Goal: Check status: Check status

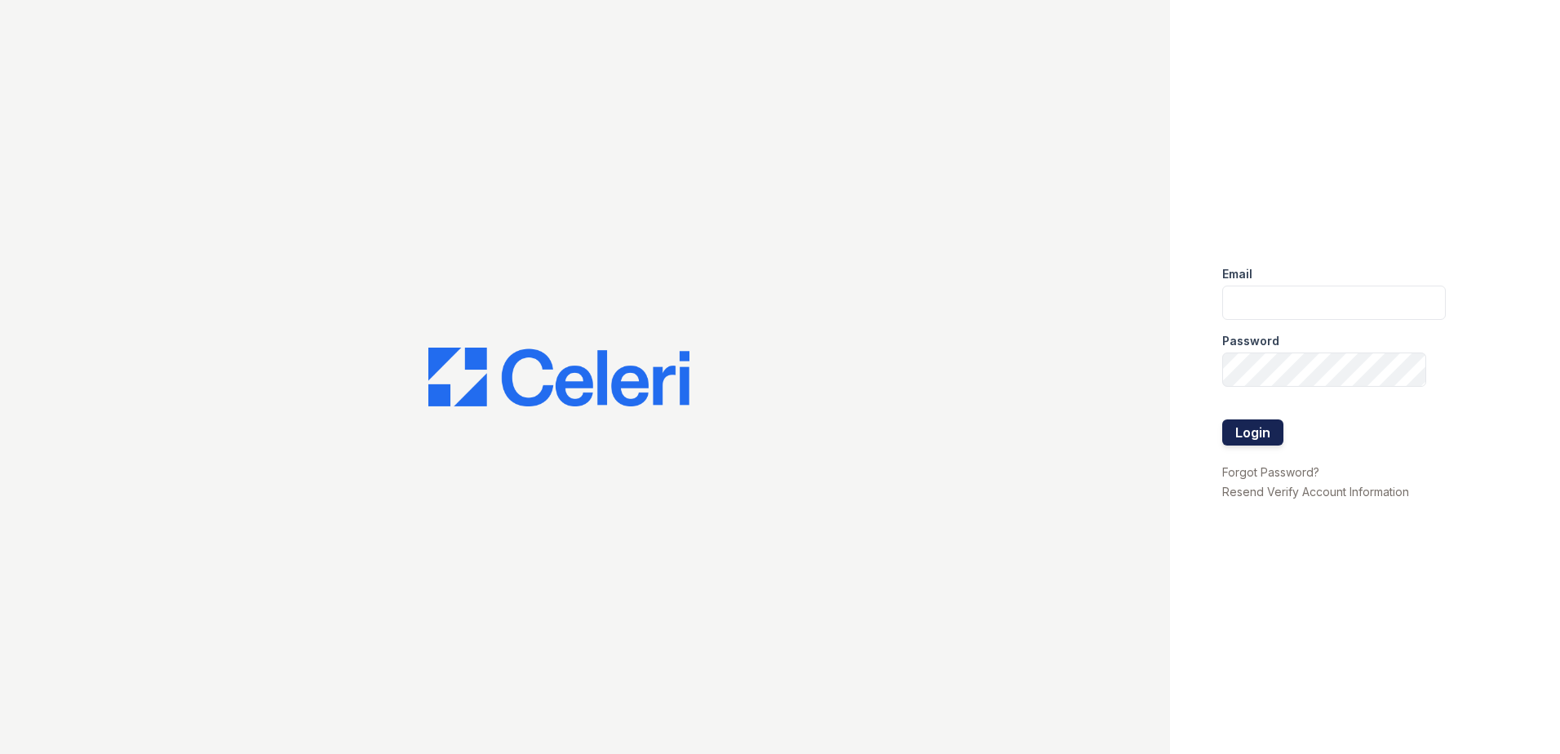
type input "[EMAIL_ADDRESS][DOMAIN_NAME]"
click at [1269, 440] on button "Login" at bounding box center [1253, 433] width 61 height 26
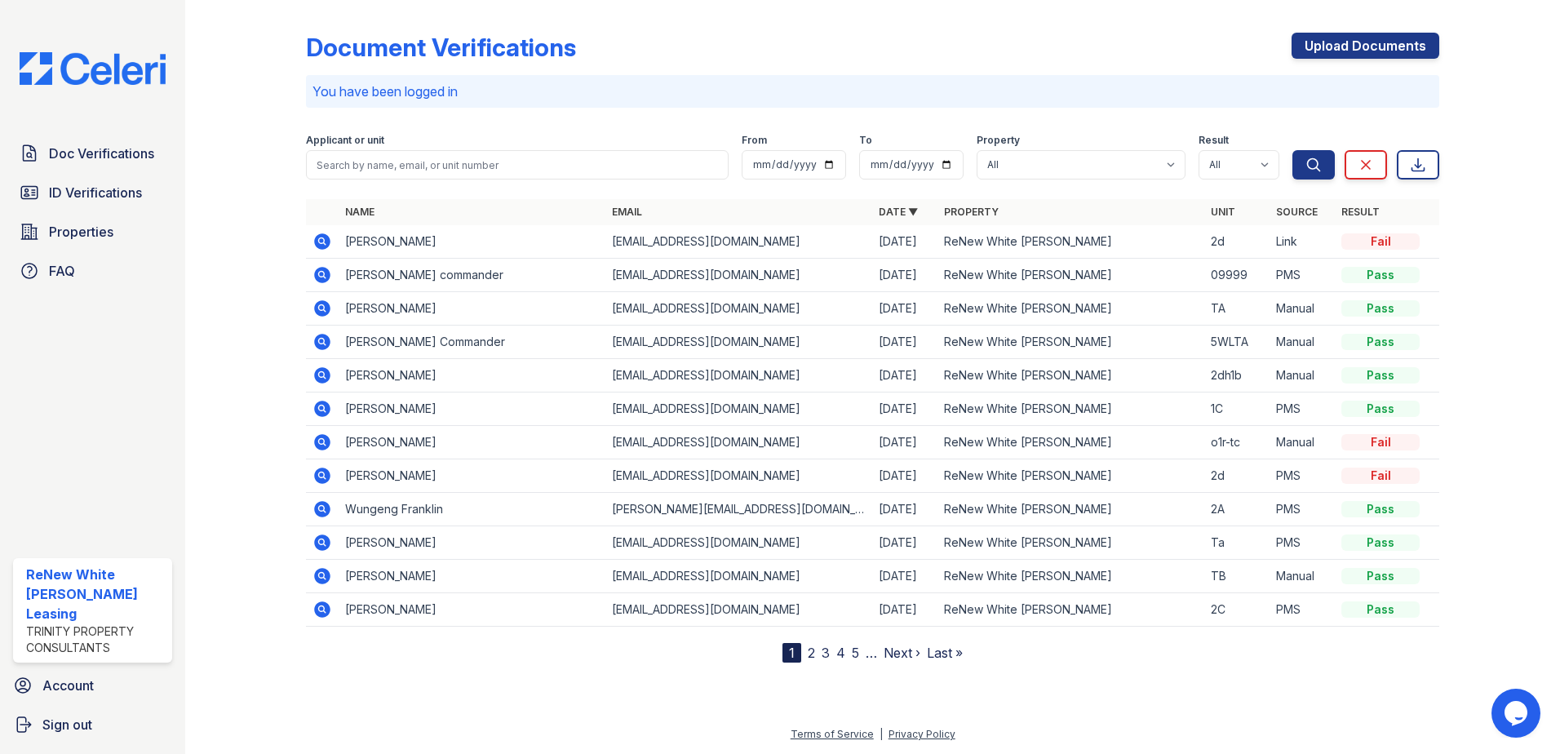
click at [322, 377] on icon at bounding box center [323, 376] width 20 height 20
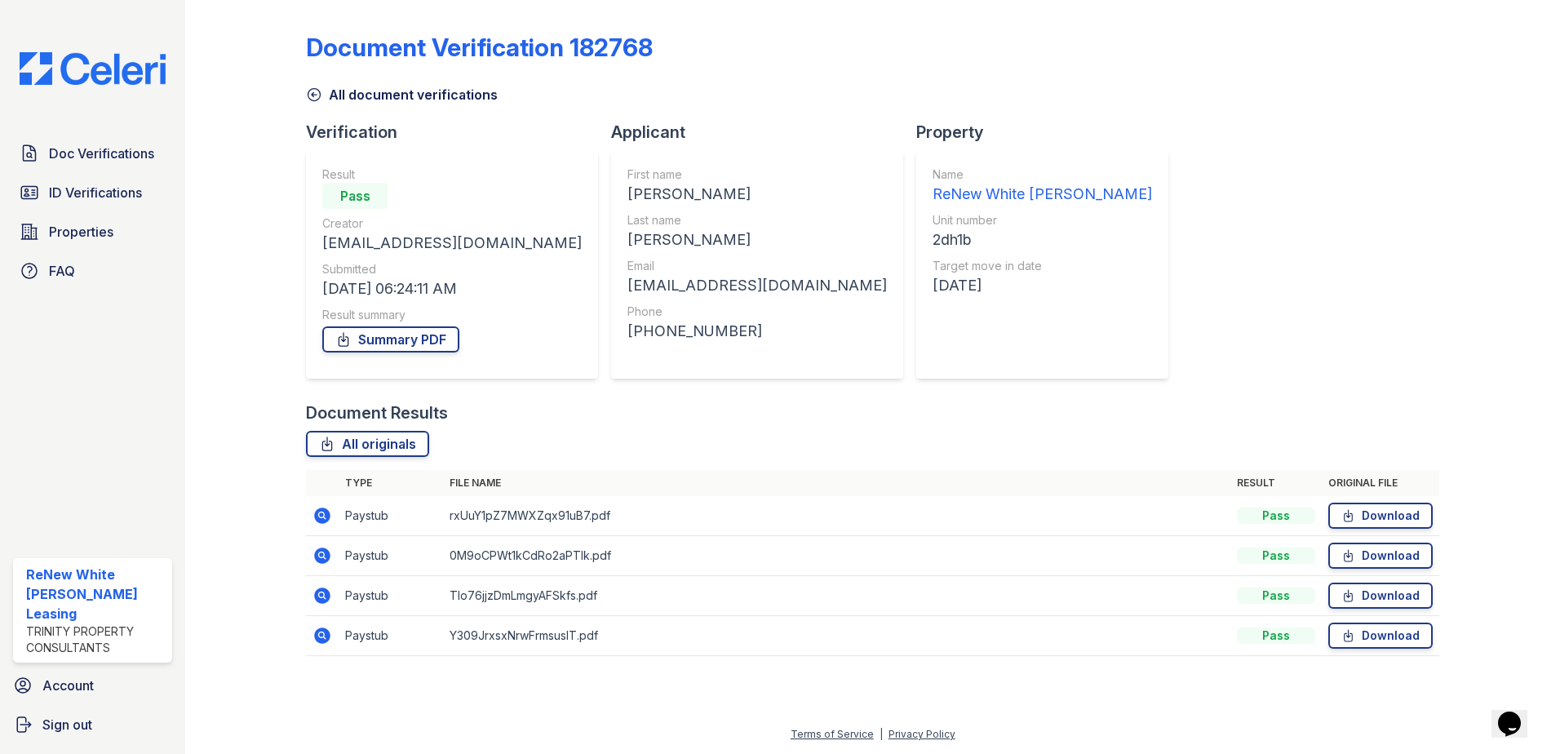
click at [319, 518] on icon at bounding box center [322, 516] width 16 height 16
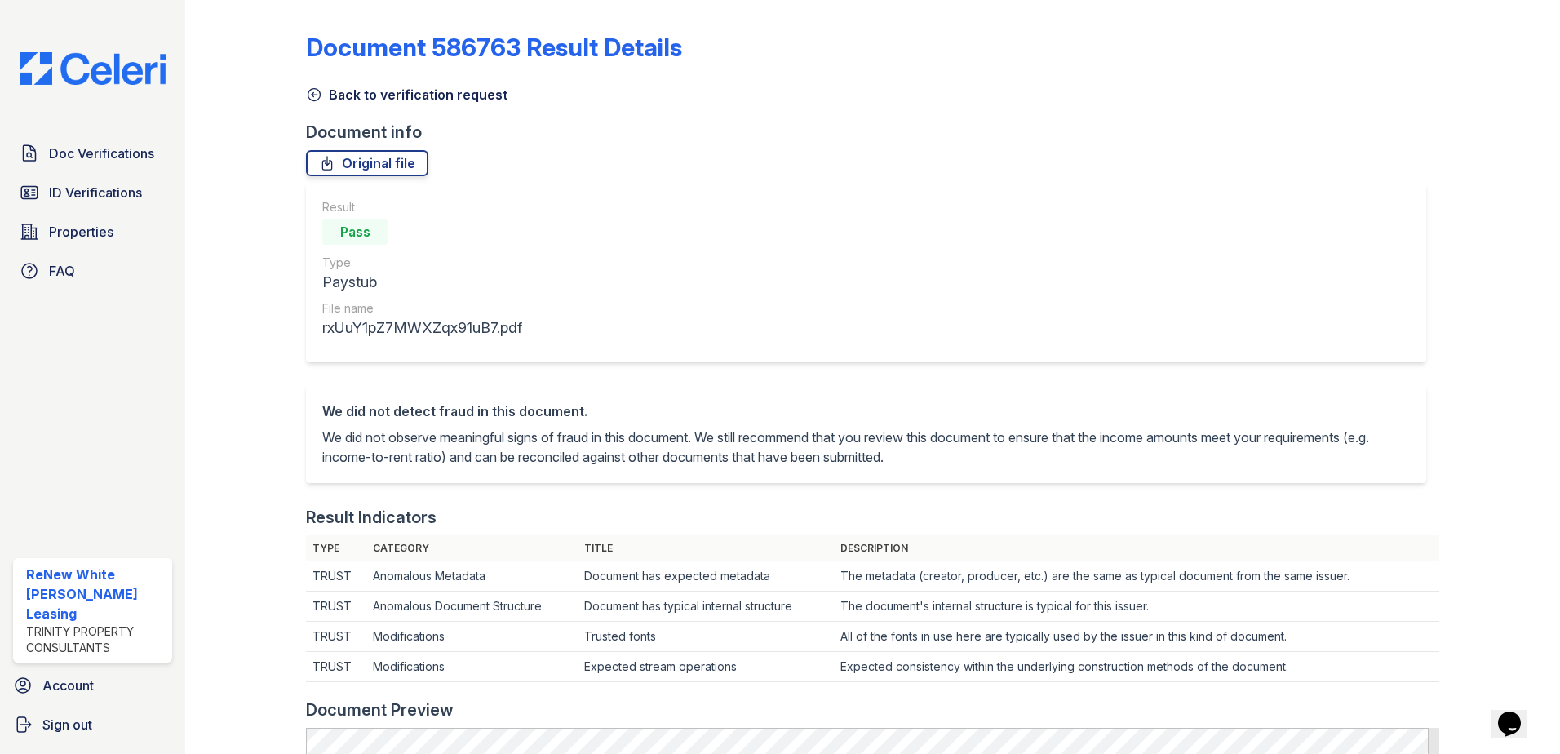
click at [346, 98] on link "Back to verification request" at bounding box center [407, 95] width 202 height 20
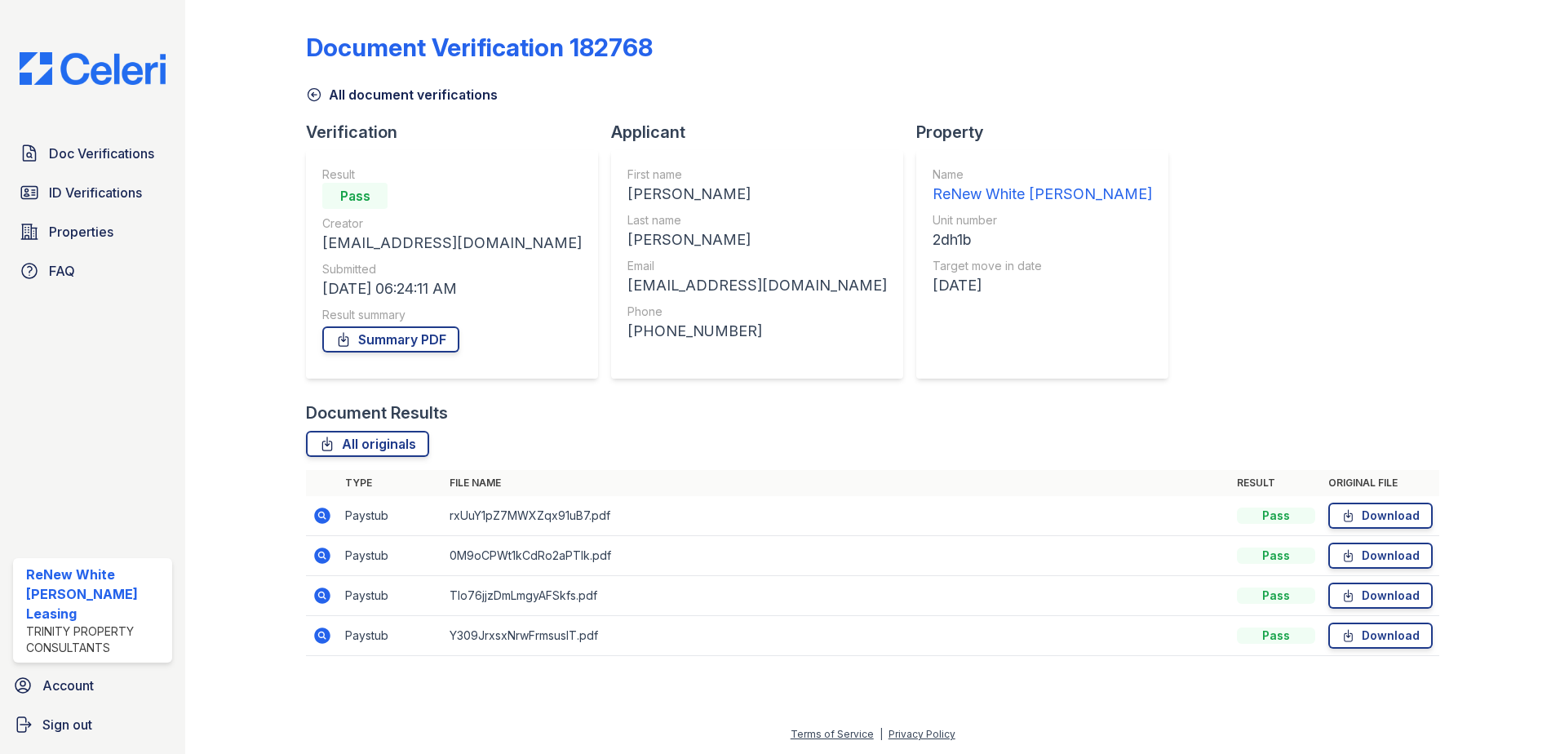
click at [322, 553] on icon at bounding box center [323, 556] width 20 height 20
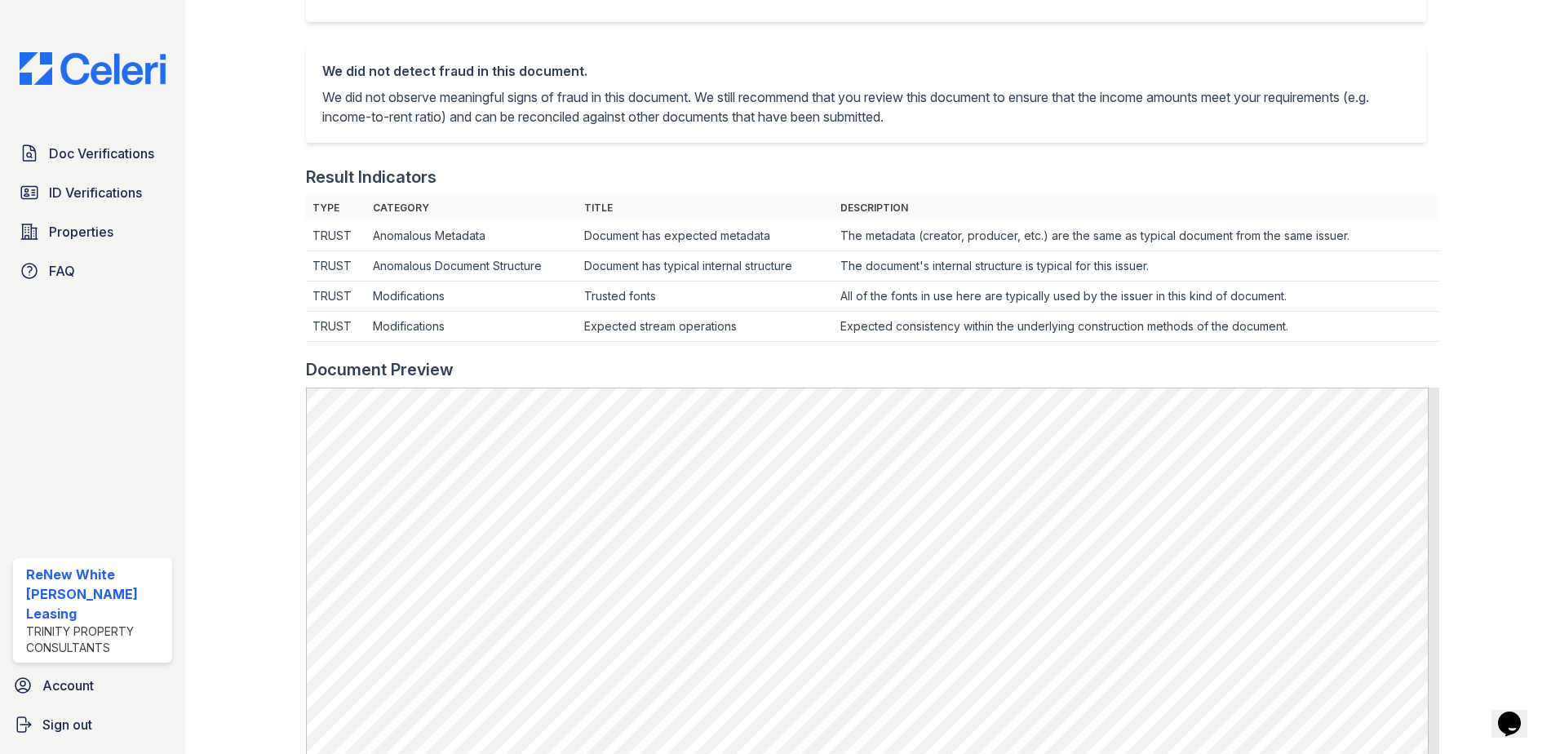
scroll to position [408, 0]
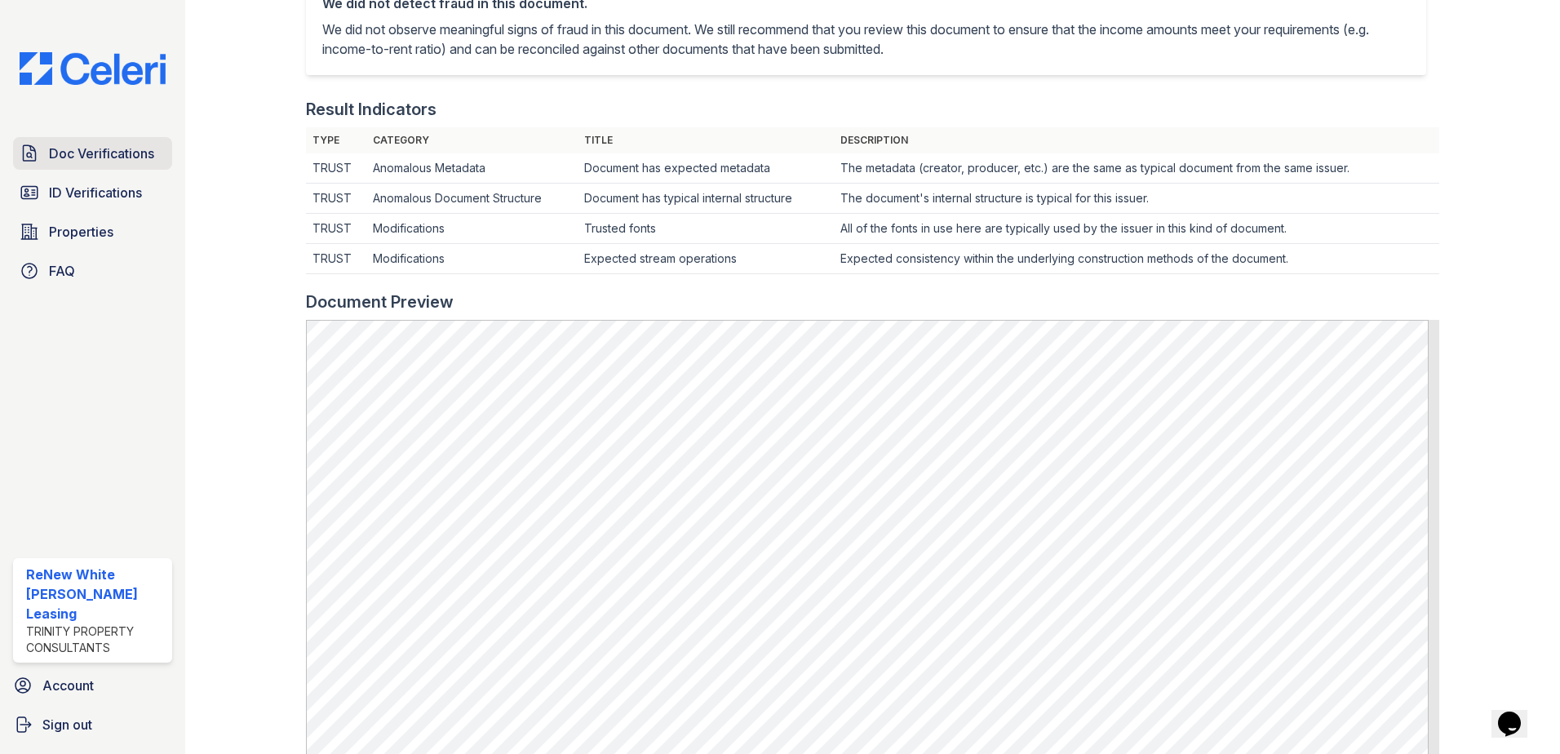
click at [104, 153] on span "Doc Verifications" at bounding box center [101, 154] width 105 height 20
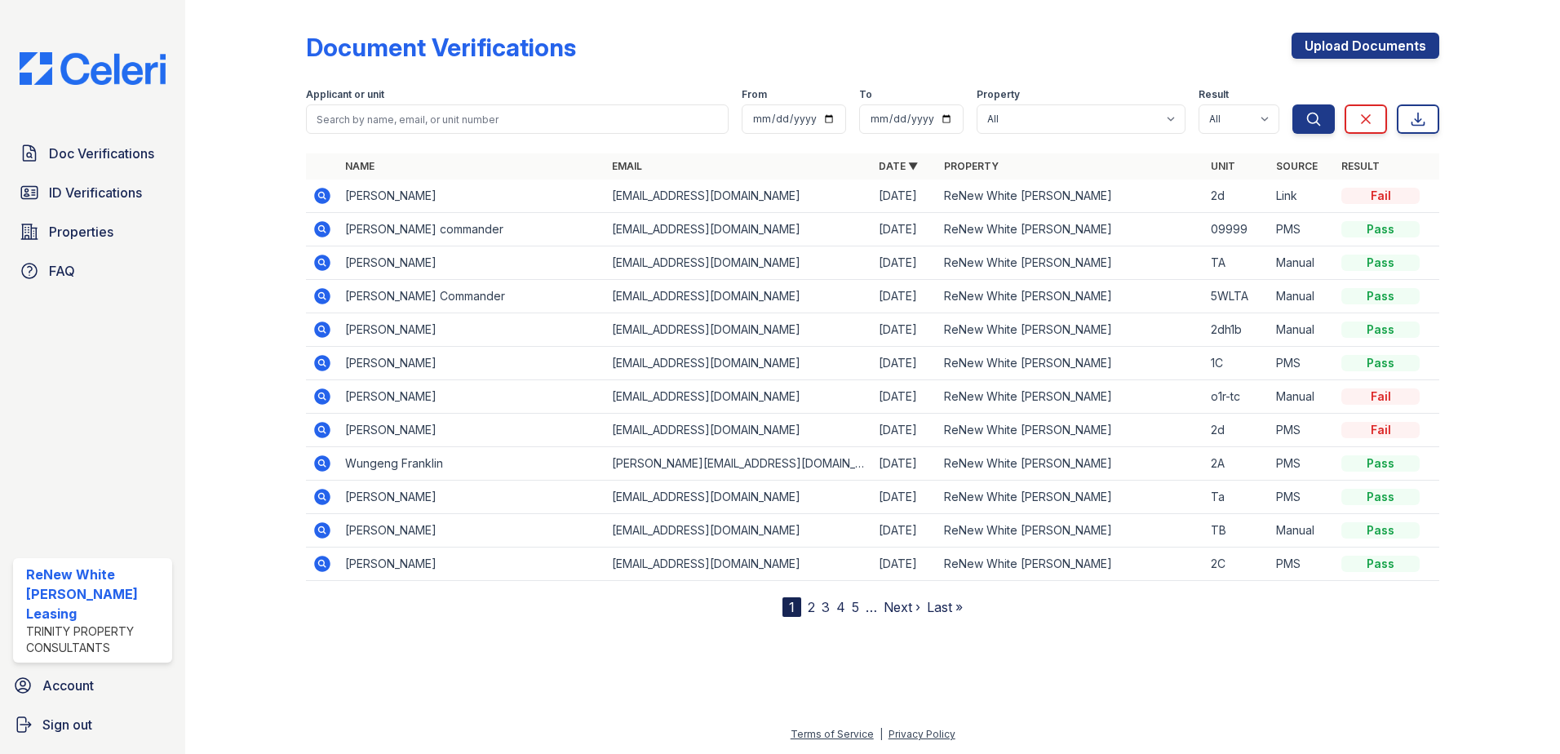
click at [320, 368] on icon at bounding box center [322, 363] width 16 height 16
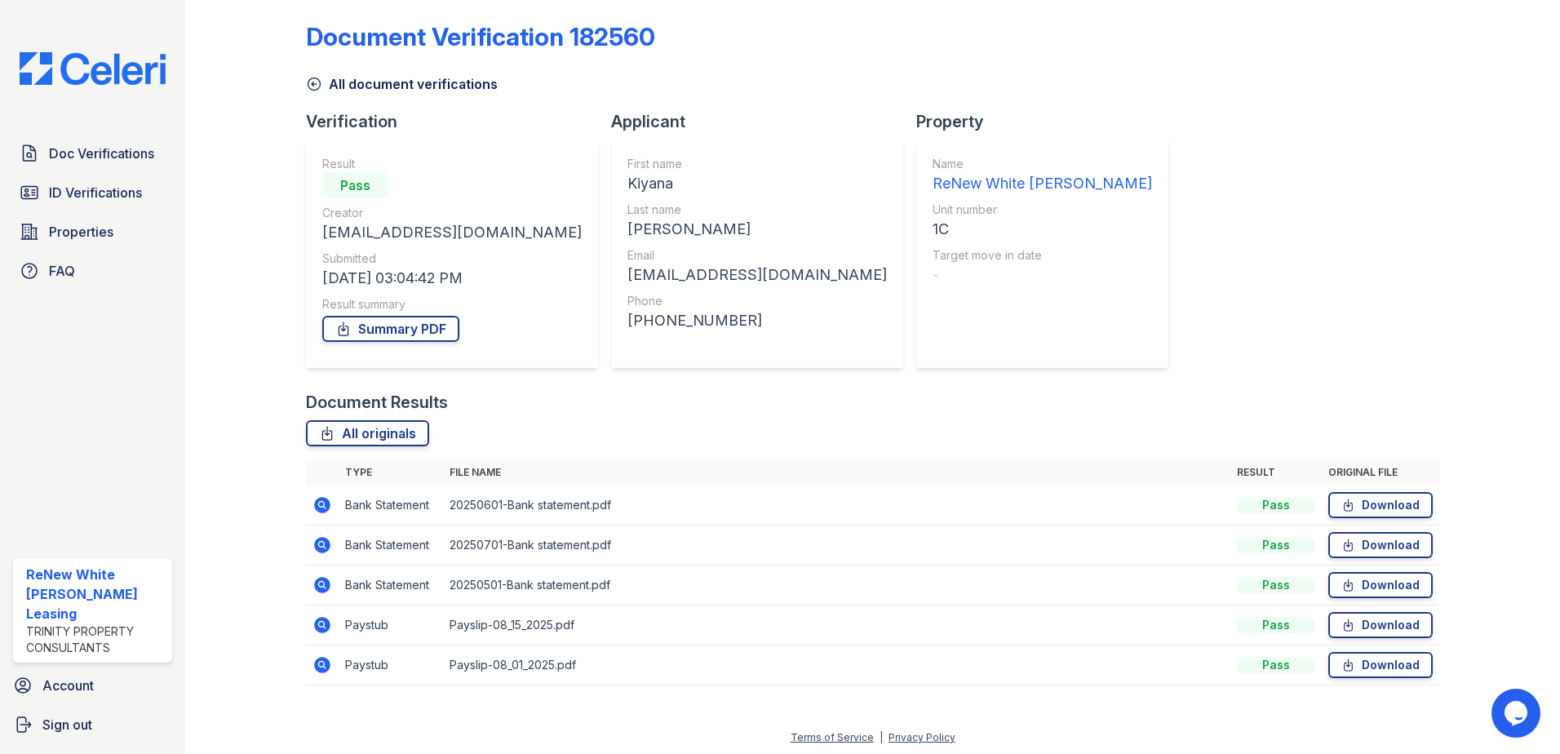
scroll to position [14, 0]
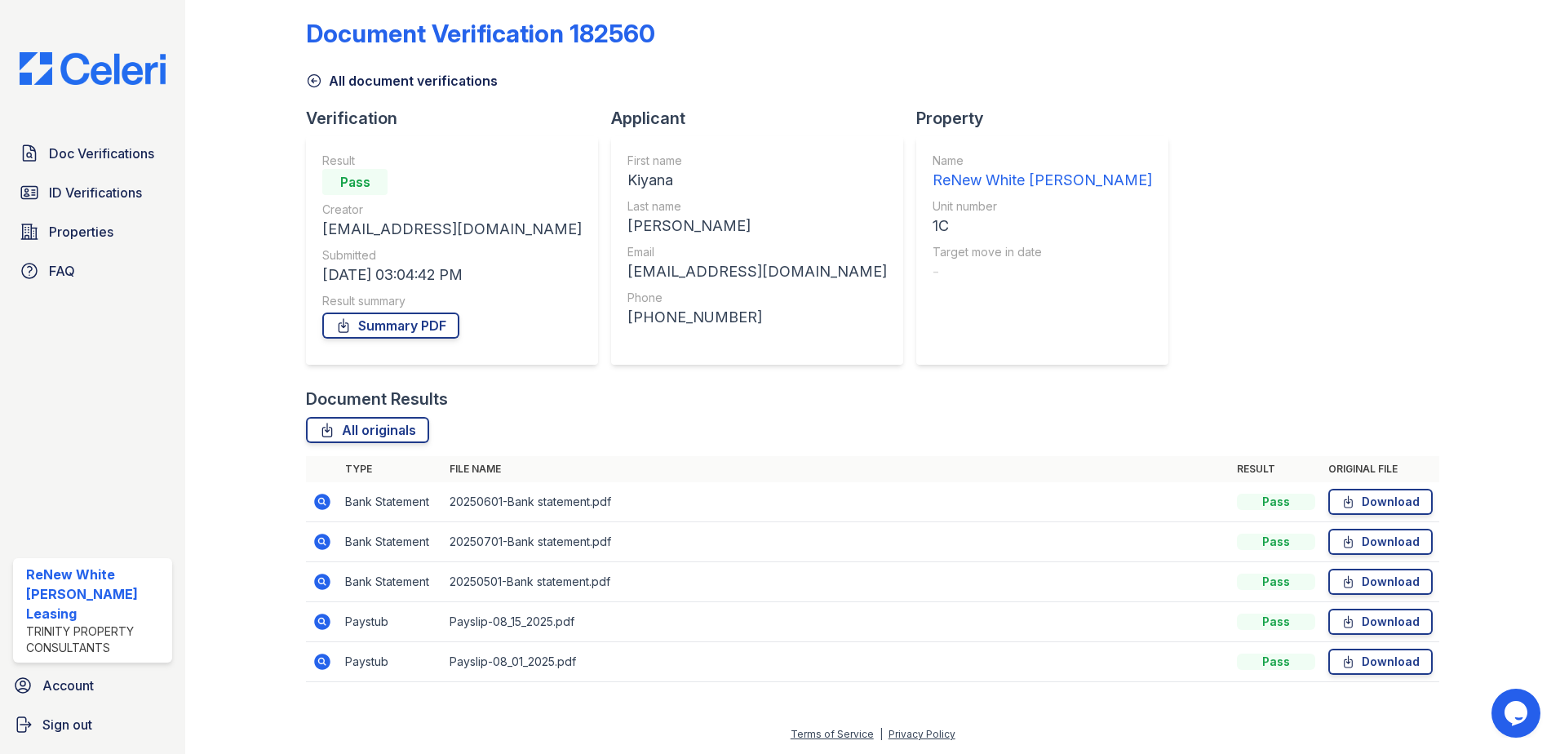
click at [318, 611] on td at bounding box center [322, 622] width 33 height 40
click at [320, 621] on icon at bounding box center [321, 621] width 4 height 4
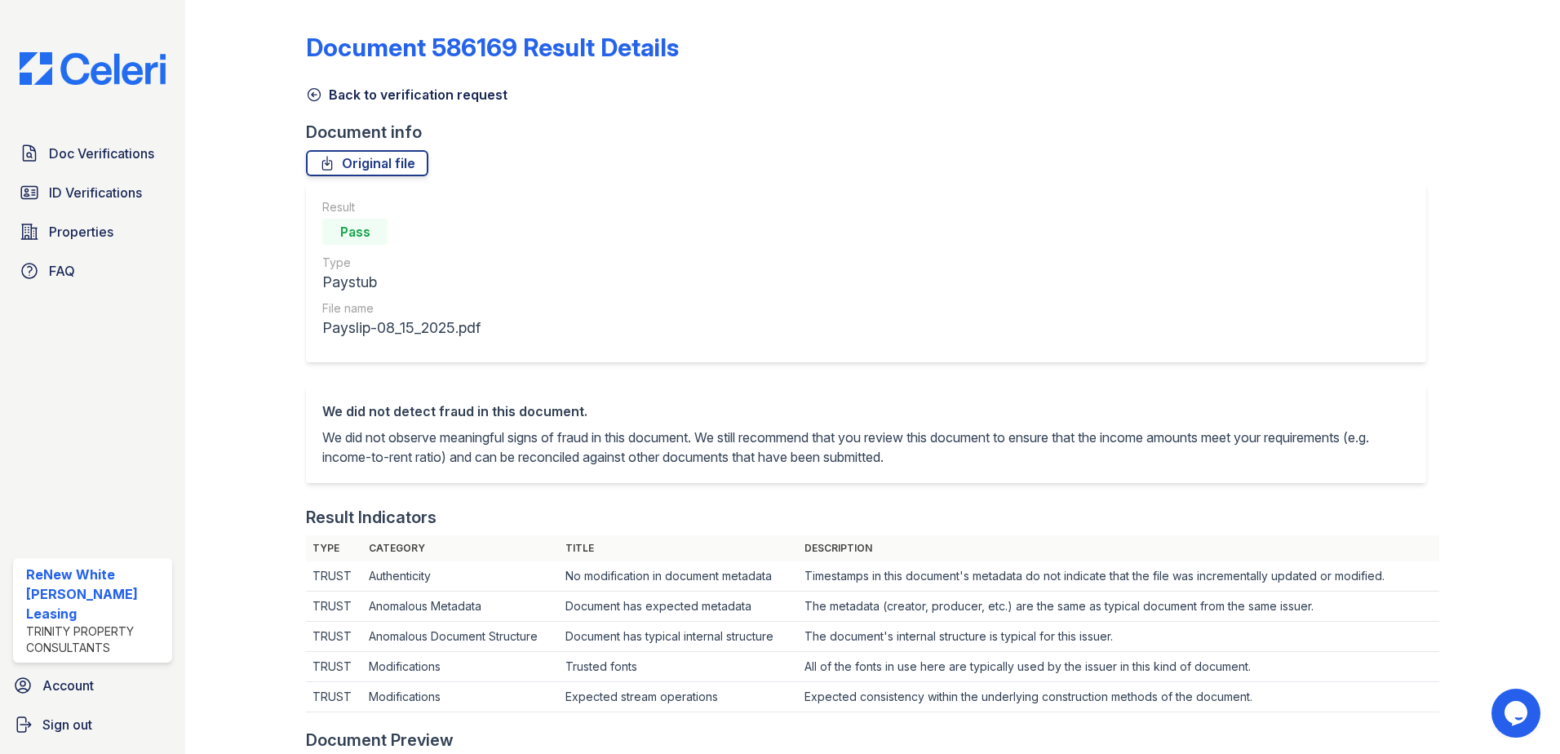
click at [334, 93] on link "Back to verification request" at bounding box center [407, 95] width 202 height 20
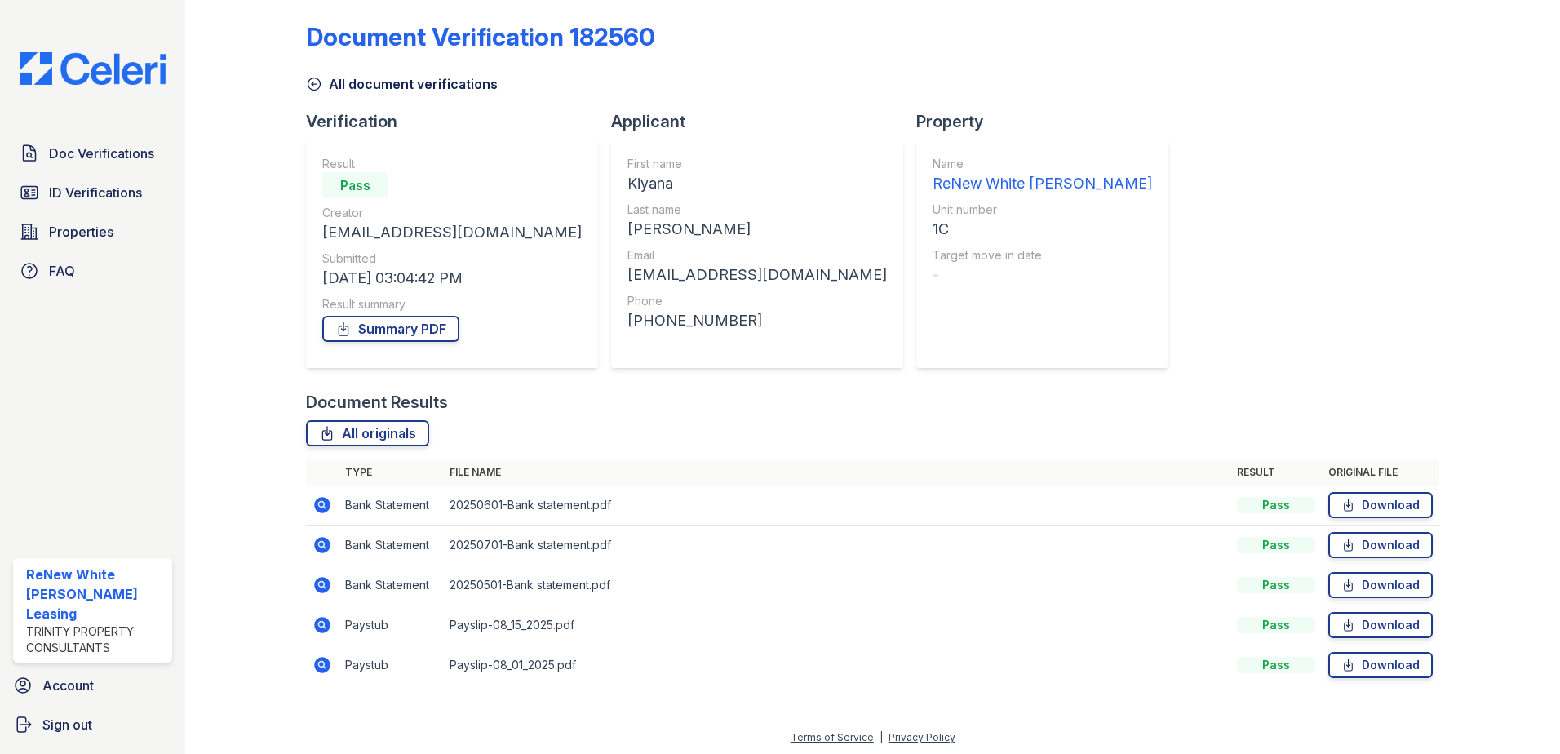
scroll to position [14, 0]
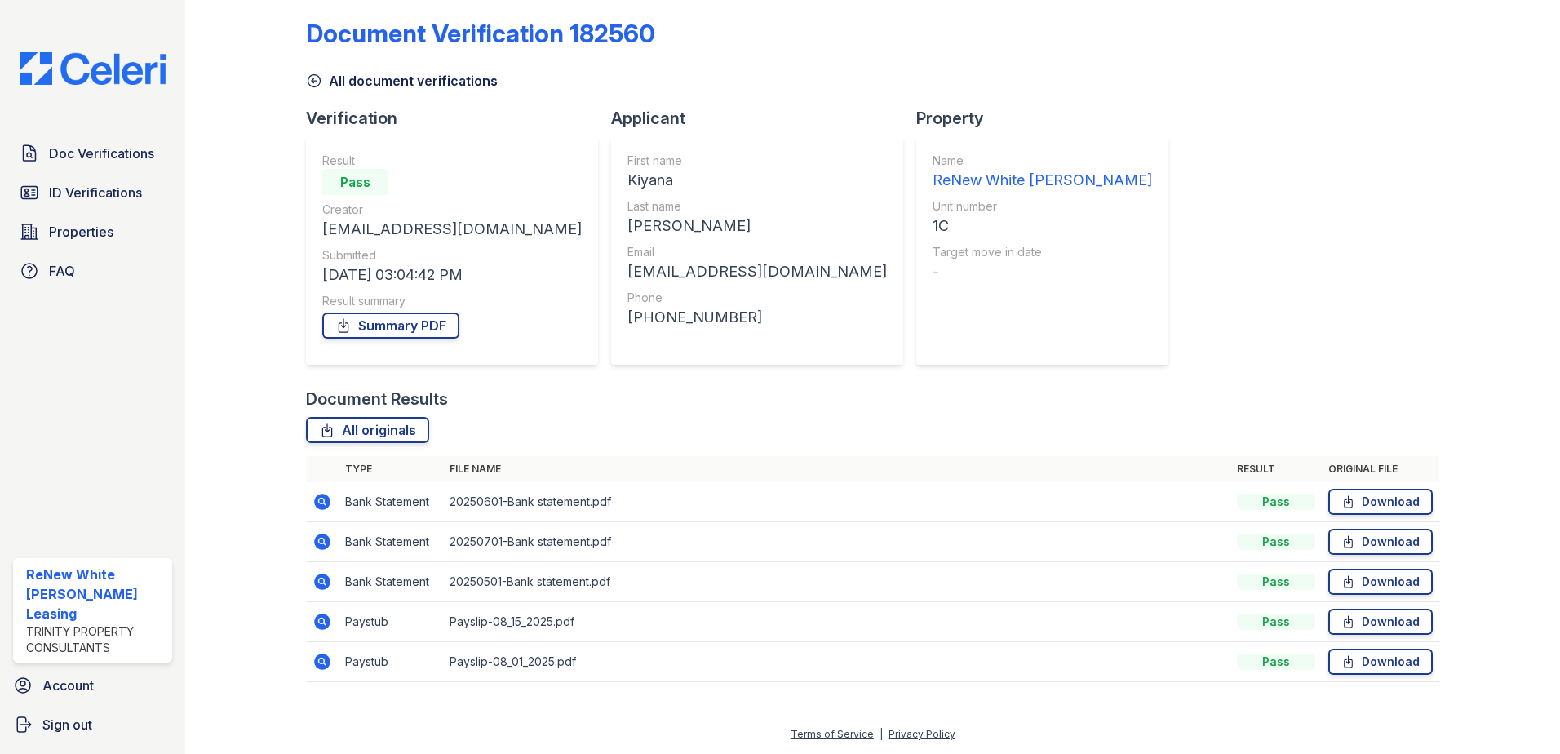
click at [313, 670] on icon at bounding box center [323, 662] width 20 height 20
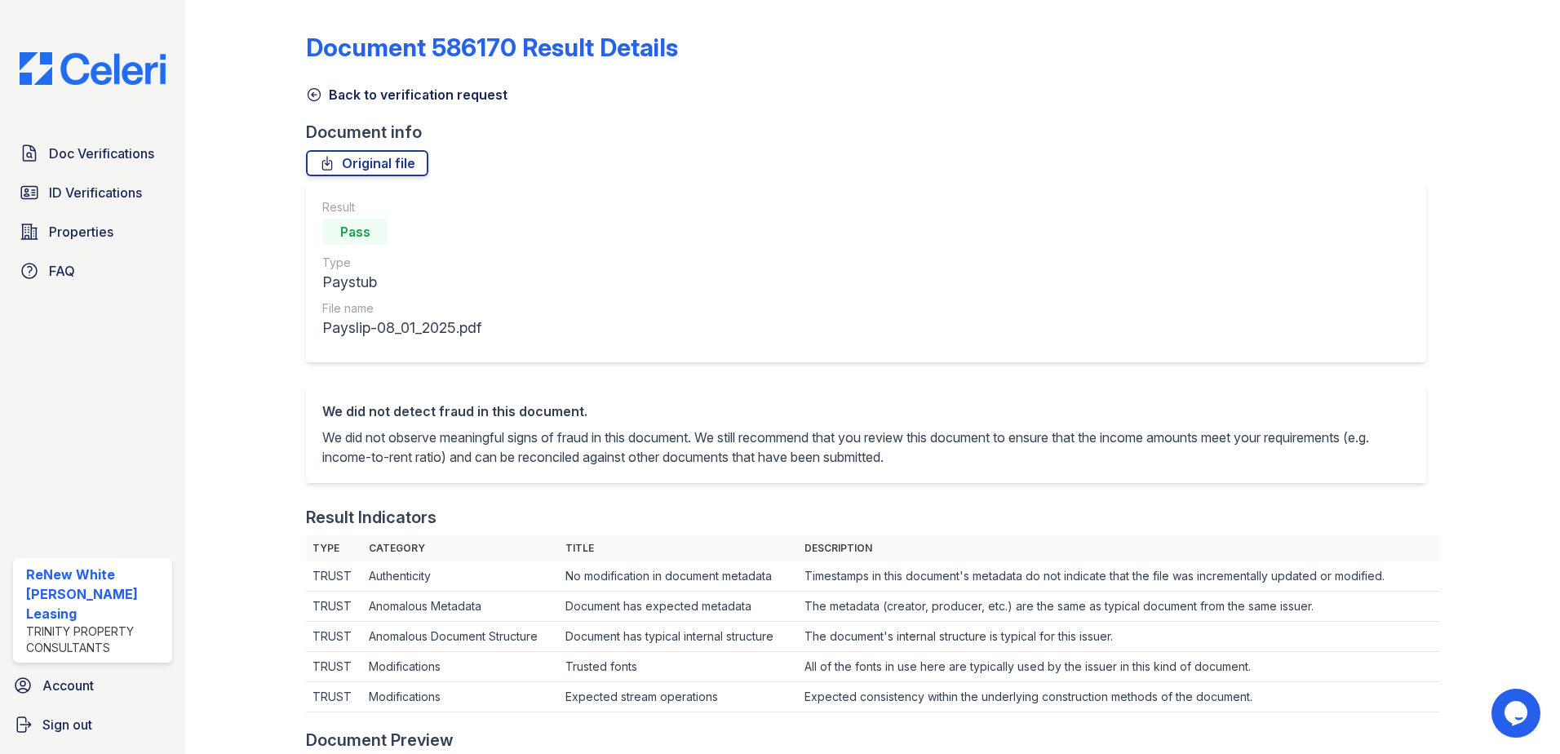
click at [384, 91] on link "Back to verification request" at bounding box center [407, 95] width 202 height 20
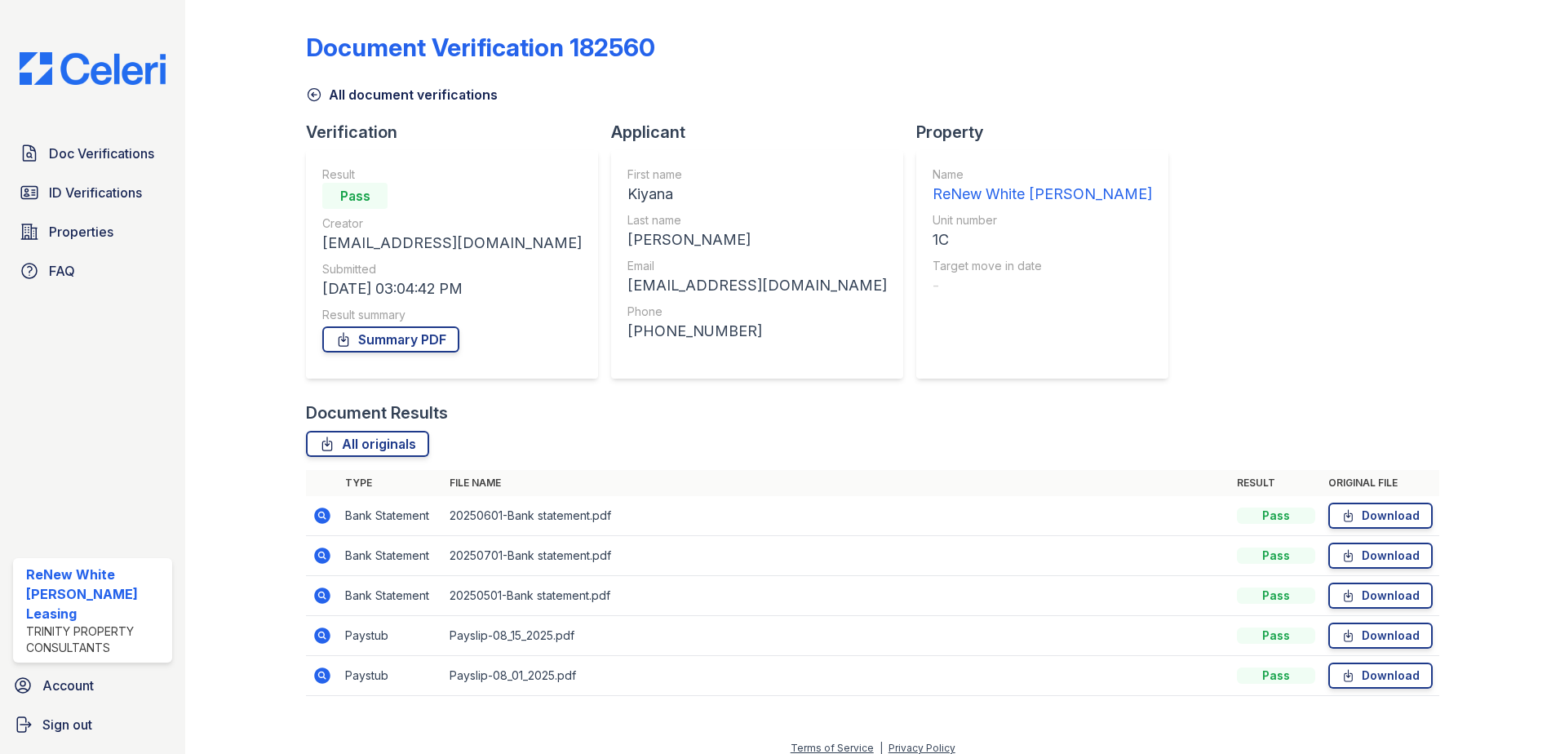
click at [326, 597] on icon at bounding box center [322, 596] width 16 height 16
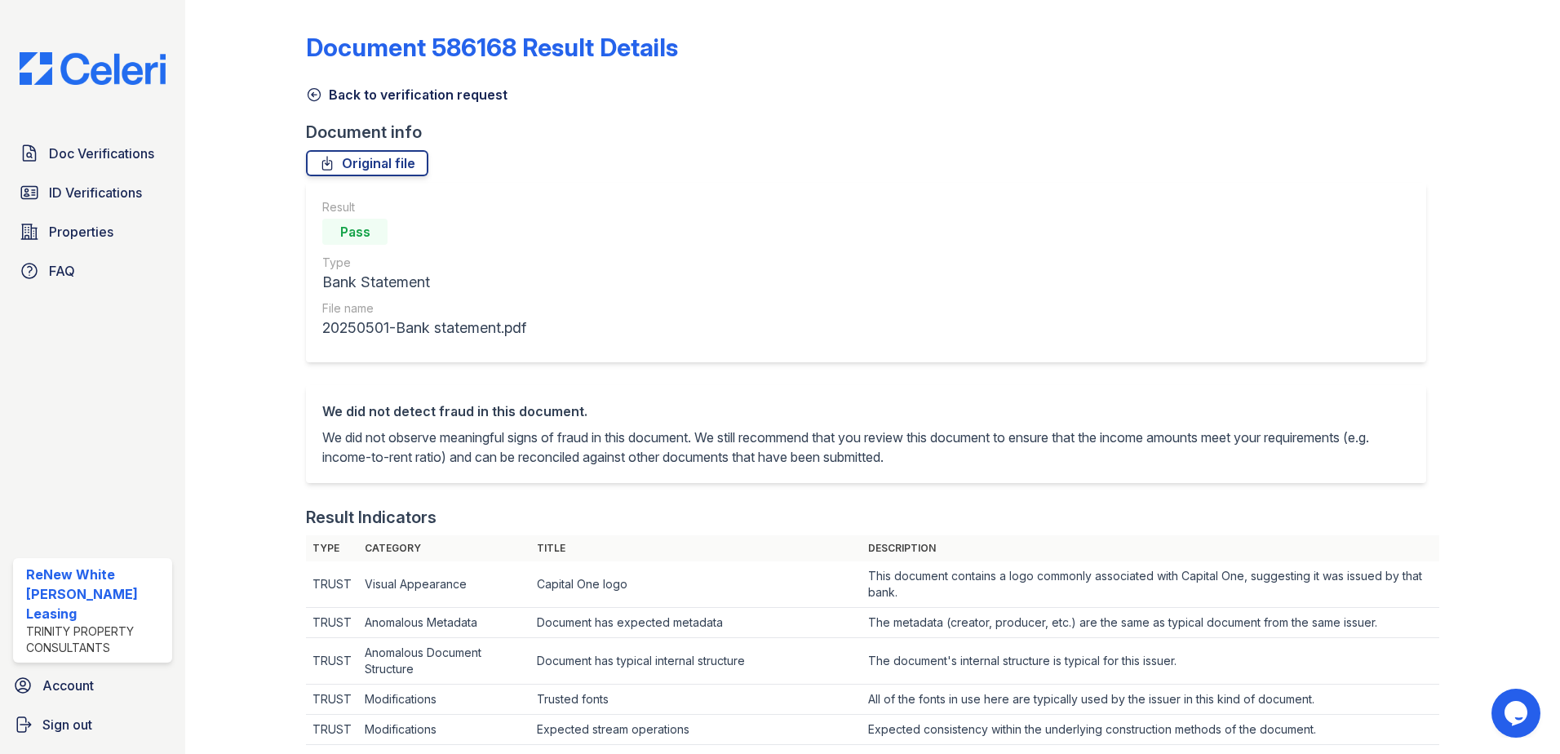
click at [351, 88] on link "Back to verification request" at bounding box center [407, 95] width 202 height 20
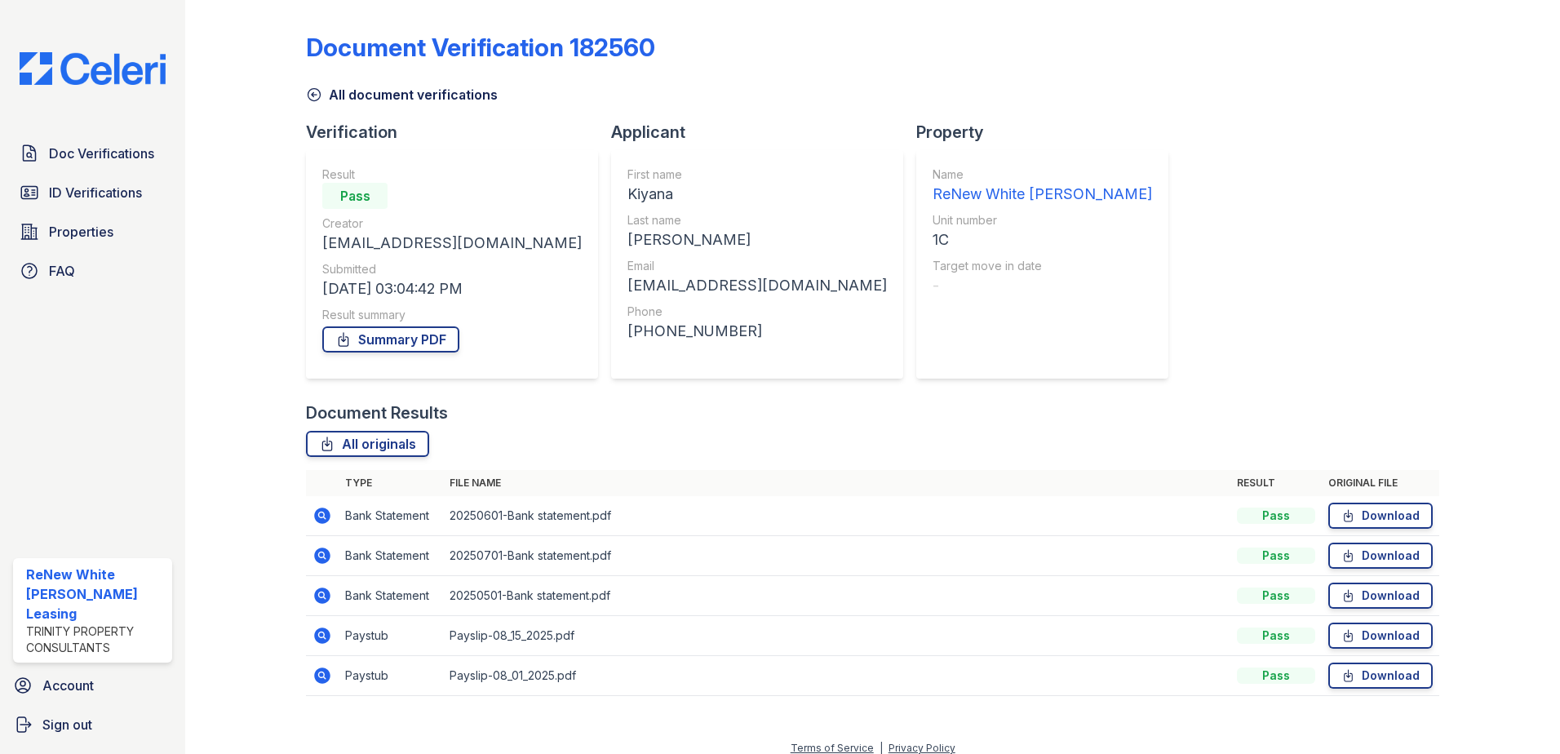
click at [322, 636] on icon at bounding box center [321, 635] width 4 height 4
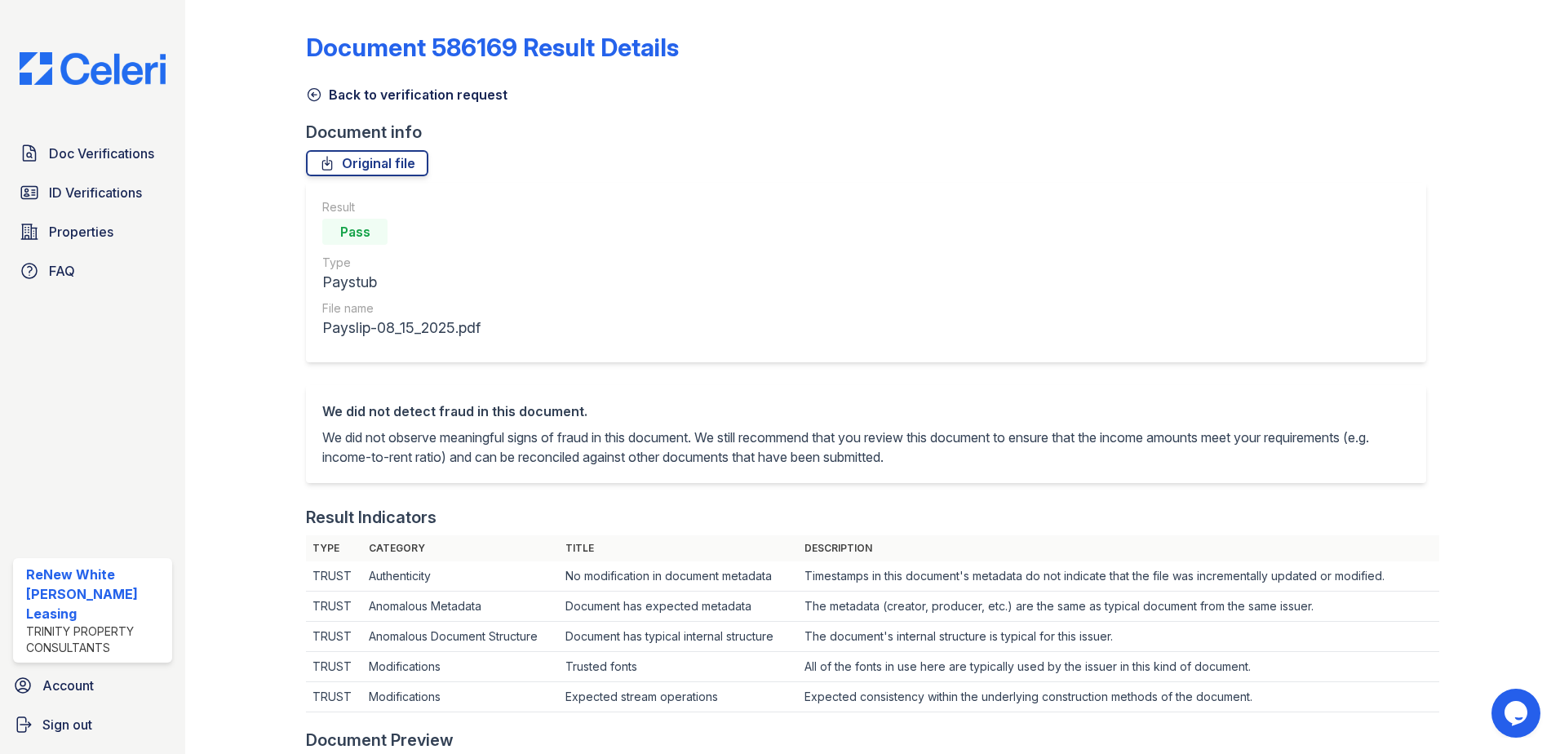
click at [352, 87] on link "Back to verification request" at bounding box center [407, 95] width 202 height 20
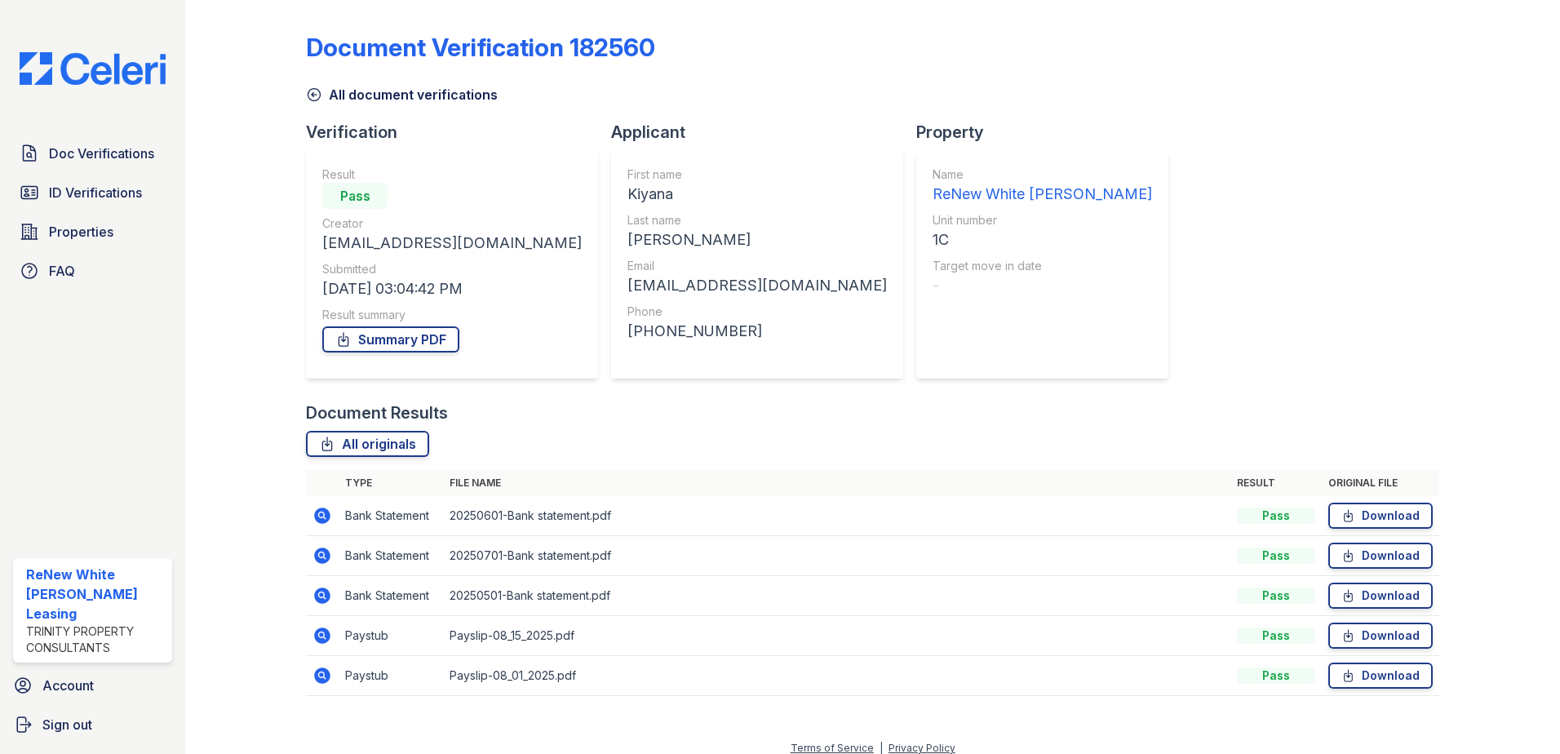
click at [324, 508] on icon at bounding box center [323, 516] width 20 height 20
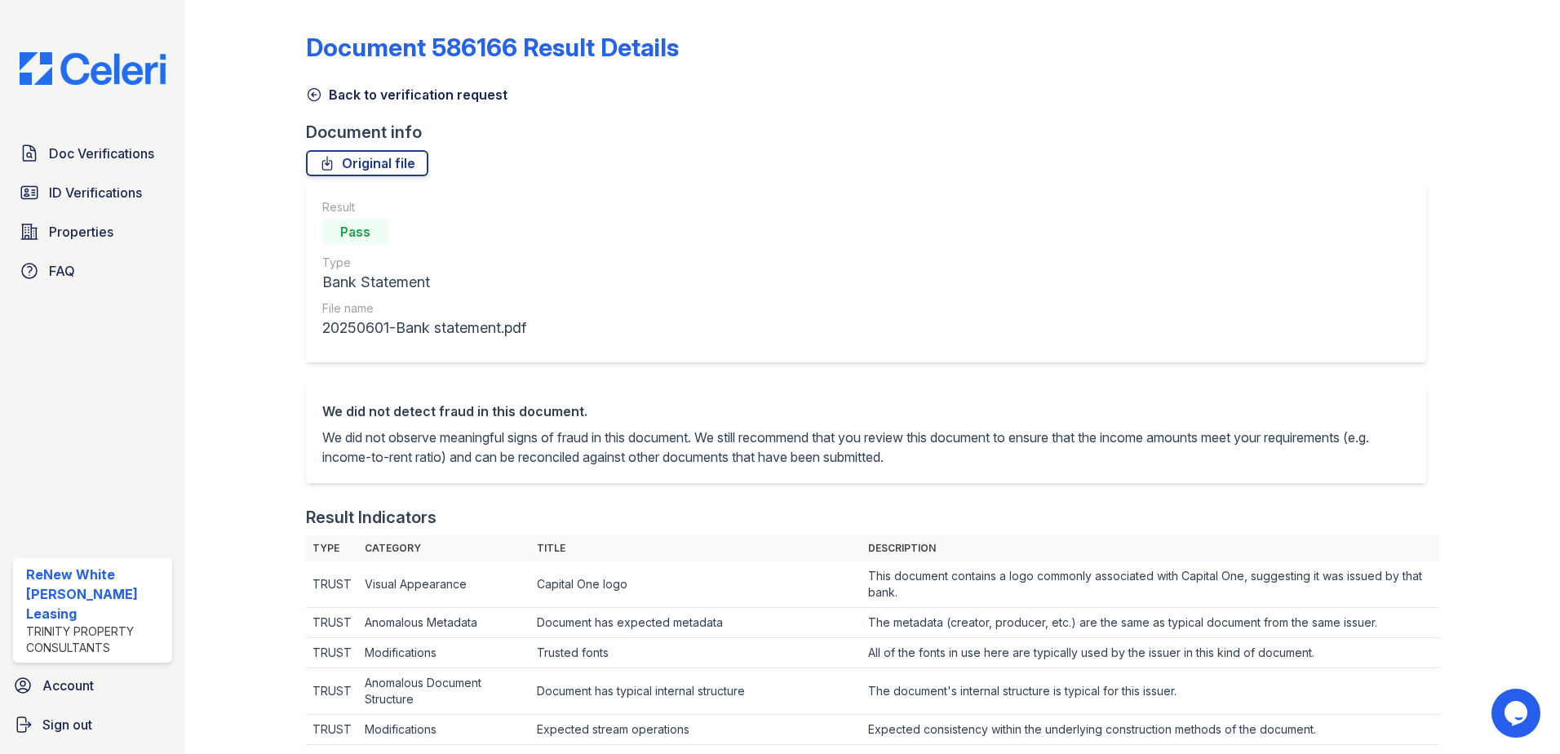
click at [384, 96] on link "Back to verification request" at bounding box center [407, 95] width 202 height 20
